Goal: Communication & Community: Connect with others

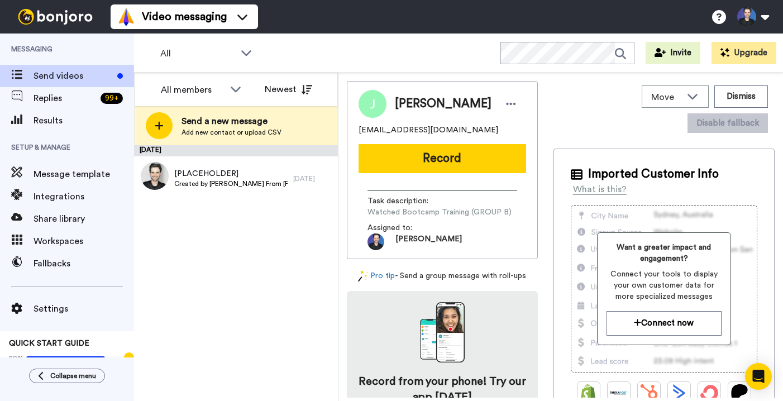
click at [248, 248] on div "[DATE] [PLACEHOLDER] Created by [PERSON_NAME] From [PERSON_NAME][GEOGRAPHIC_DAT…" at bounding box center [236, 273] width 204 height 256
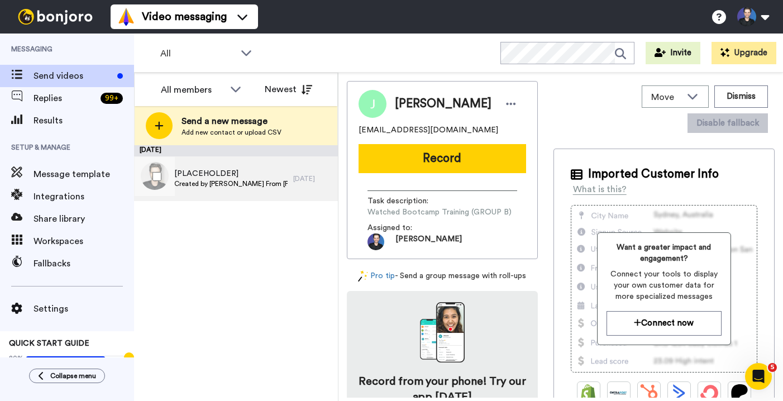
click at [299, 194] on div "[PLACEHOLDER] Created by [PERSON_NAME] From [PERSON_NAME][GEOGRAPHIC_DATA] [DAT…" at bounding box center [236, 178] width 204 height 45
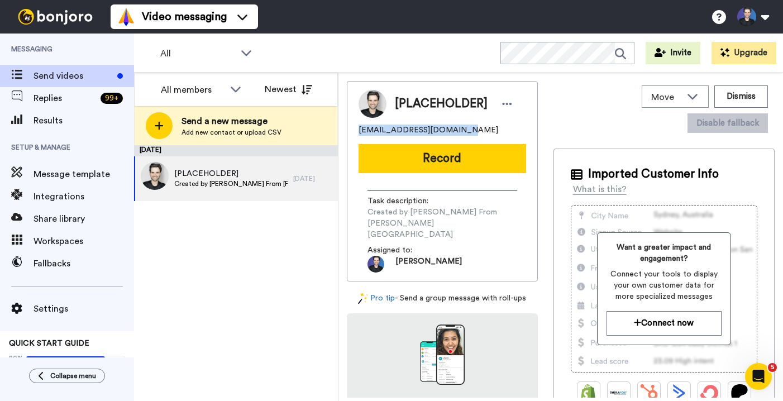
drag, startPoint x: 467, startPoint y: 132, endPoint x: 355, endPoint y: 130, distance: 111.7
click at [355, 130] on div "[PLACEHOLDER] [EMAIL_ADDRESS][DOMAIN_NAME] Record Task description : Created by…" at bounding box center [442, 181] width 191 height 200
copy span "[EMAIL_ADDRESS][DOMAIN_NAME]"
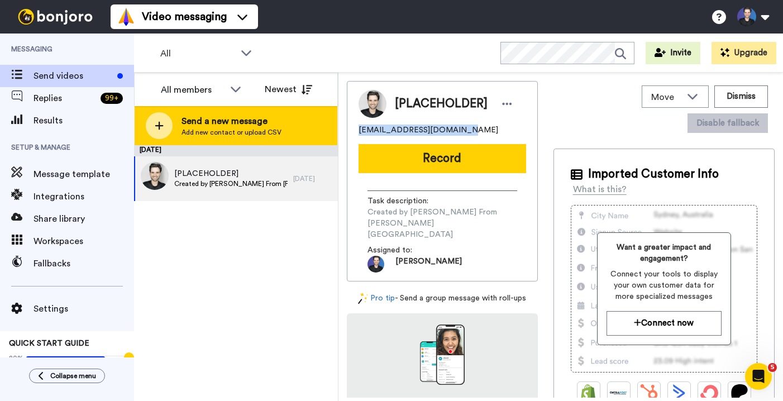
click at [299, 109] on div "Send a new message Add new contact or upload CSV" at bounding box center [236, 125] width 203 height 39
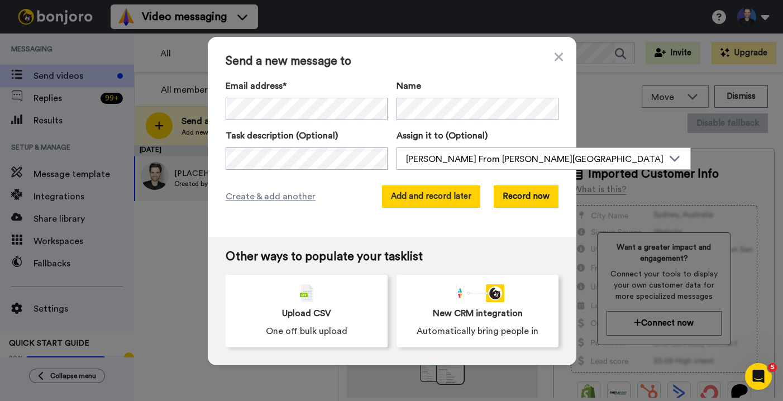
click at [418, 202] on button "Add and record later" at bounding box center [431, 196] width 98 height 22
